Goal: Information Seeking & Learning: Learn about a topic

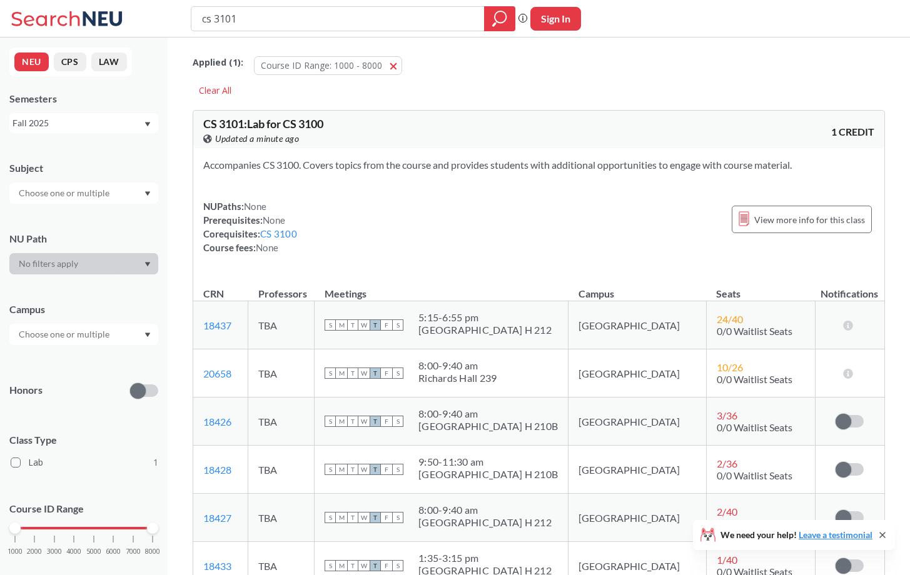
scroll to position [128, 0]
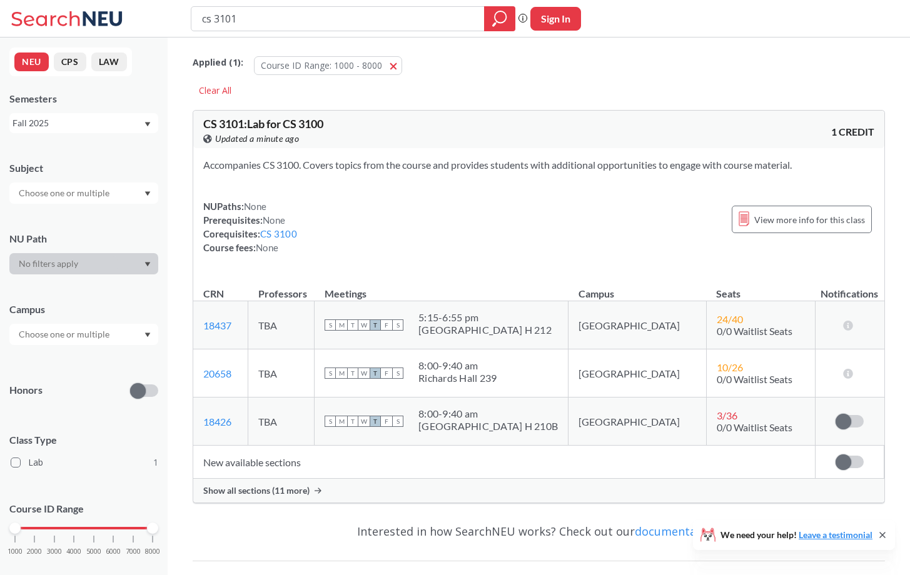
scroll to position [128, 0]
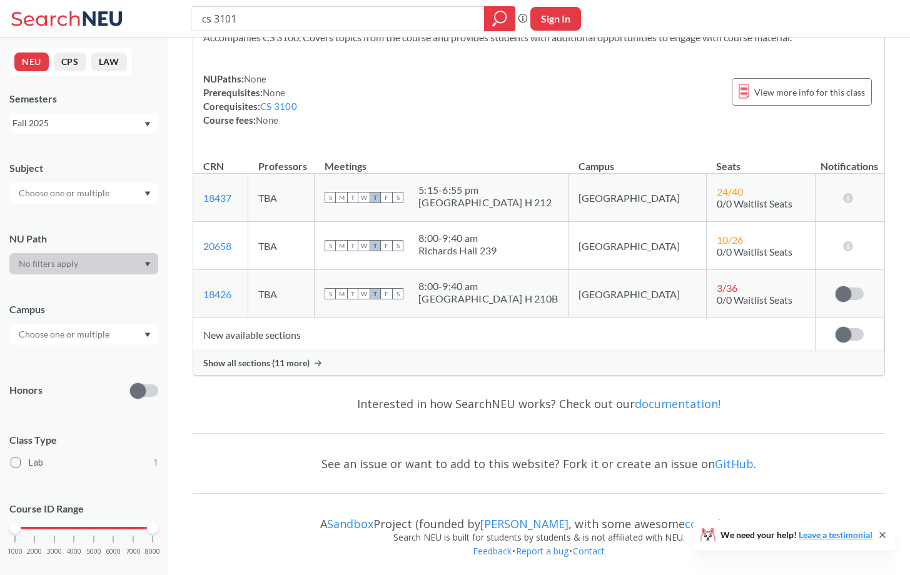
click at [250, 355] on div "Show all sections (11 more)" at bounding box center [538, 363] width 691 height 24
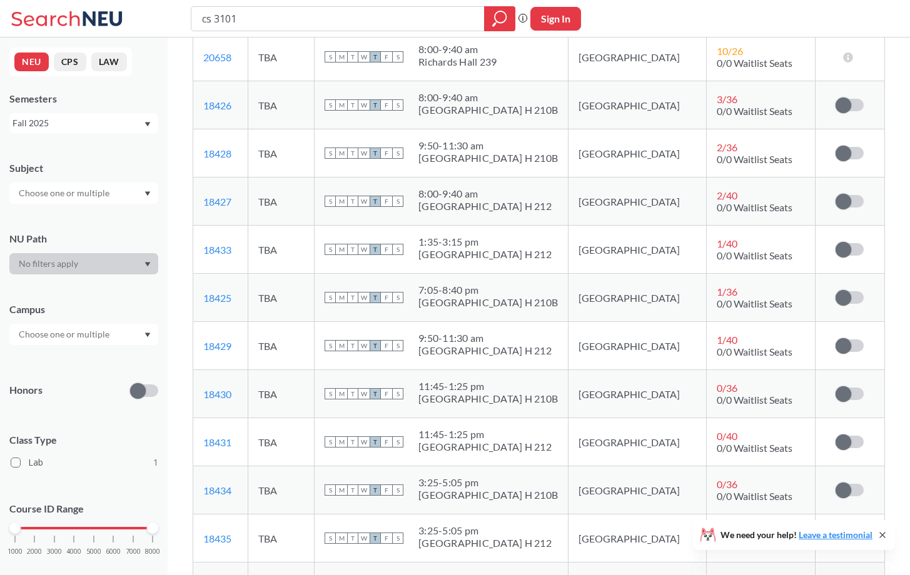
scroll to position [318, 0]
click at [501, 338] on div "9:50 - 11:30 am" at bounding box center [484, 337] width 133 height 13
click at [508, 344] on div "[GEOGRAPHIC_DATA] H 212" at bounding box center [484, 349] width 133 height 13
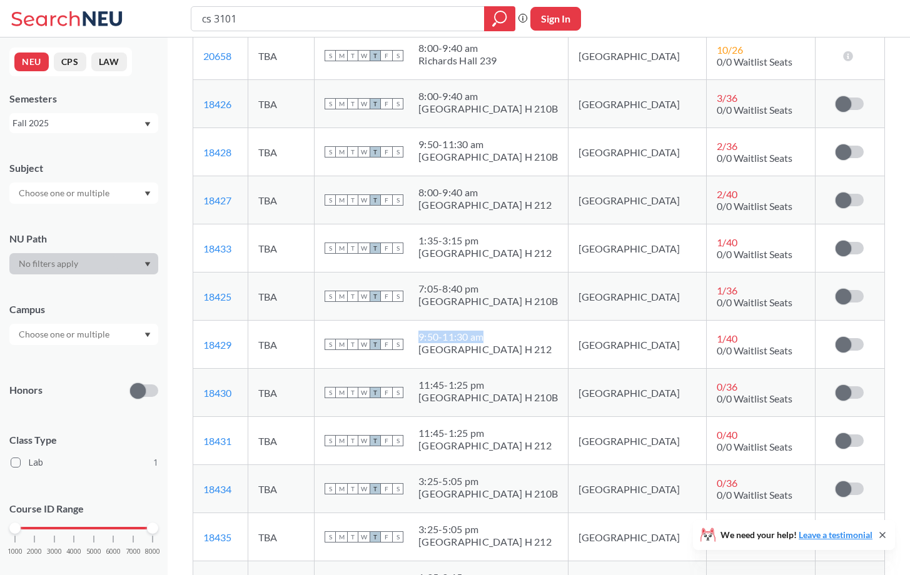
drag, startPoint x: 457, startPoint y: 337, endPoint x: 523, endPoint y: 334, distance: 65.7
click at [523, 334] on div "9:50 - 11:30 am" at bounding box center [484, 337] width 133 height 13
click at [466, 299] on div "[GEOGRAPHIC_DATA] H 210B" at bounding box center [487, 301] width 139 height 13
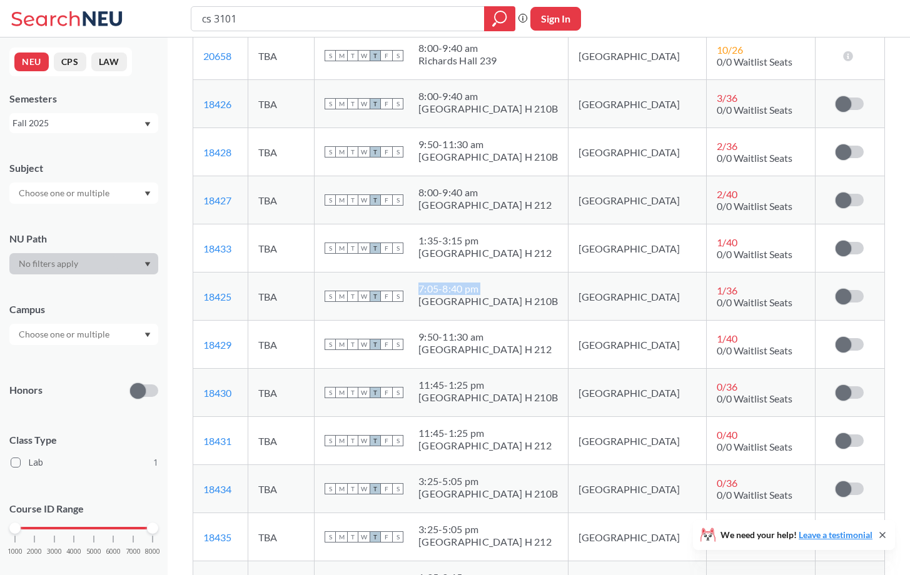
click at [466, 301] on div "[GEOGRAPHIC_DATA] H 210B" at bounding box center [487, 301] width 139 height 13
click at [520, 312] on td "S M T W T F S 7:05 - 8:40 pm West Village H 210B" at bounding box center [441, 297] width 254 height 48
click at [516, 306] on div "[GEOGRAPHIC_DATA] H 210B" at bounding box center [487, 301] width 139 height 13
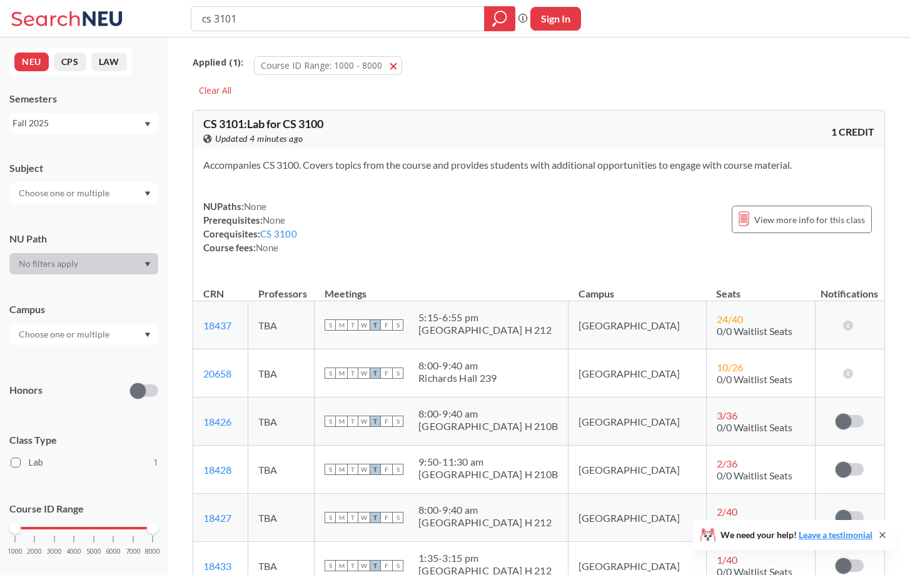
scroll to position [0, 0]
drag, startPoint x: 220, startPoint y: 20, endPoint x: 474, endPoint y: 24, distance: 254.5
click at [466, 24] on input "cs 3101" at bounding box center [338, 18] width 274 height 21
type input "cs 3000"
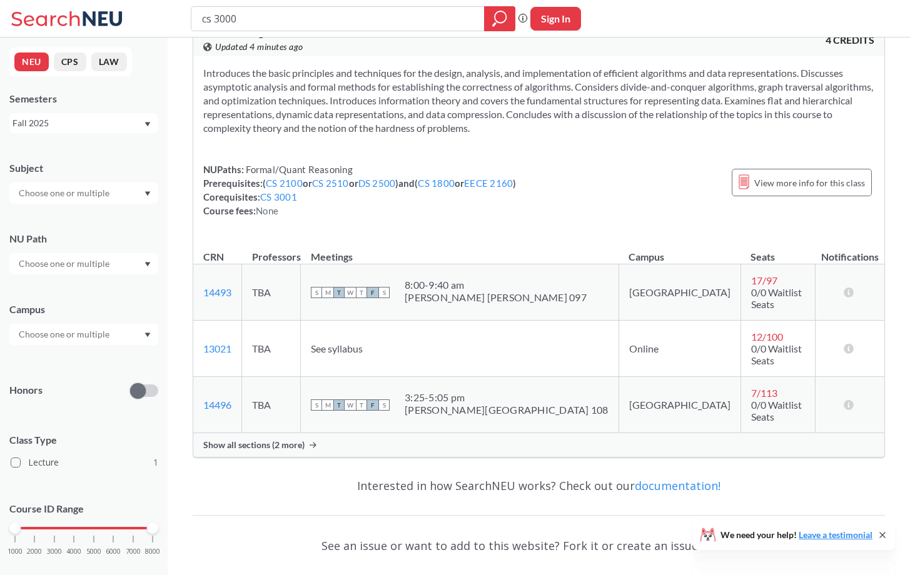
drag, startPoint x: 399, startPoint y: 347, endPoint x: 364, endPoint y: -23, distance: 371.1
click at [364, 0] on html "cs 3000 Phrase search guarantees the exact search appears in the results. Ex. I…" at bounding box center [455, 195] width 910 height 575
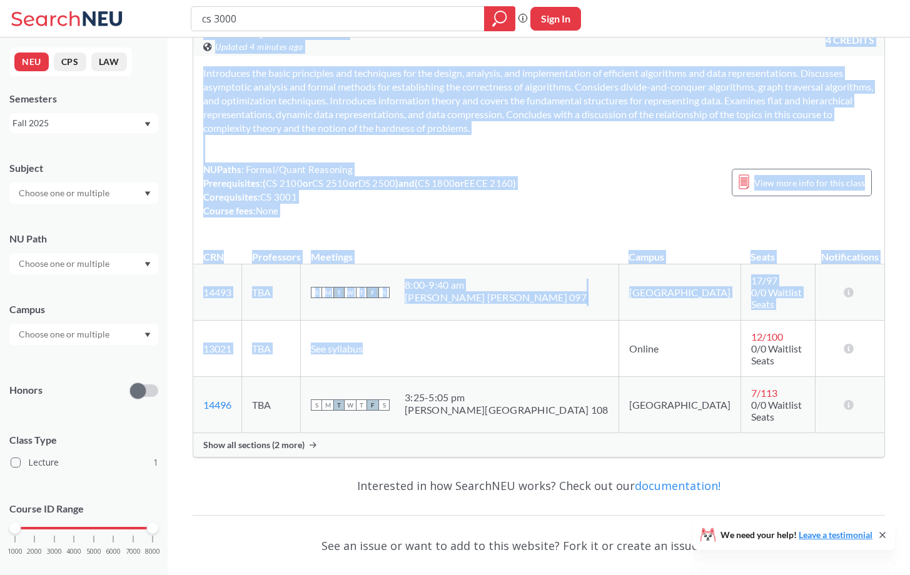
scroll to position [57, 0]
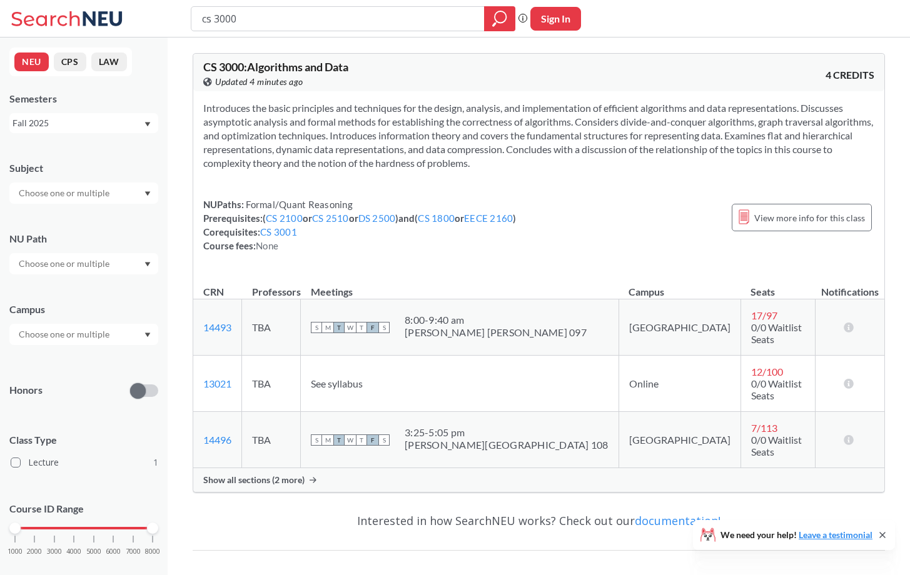
click at [242, 438] on td "14496 View this section on Banner." at bounding box center [217, 440] width 49 height 56
click at [246, 468] on div "Show all sections (2 more)" at bounding box center [538, 480] width 691 height 24
